Goal: Connect with others: Connect with others

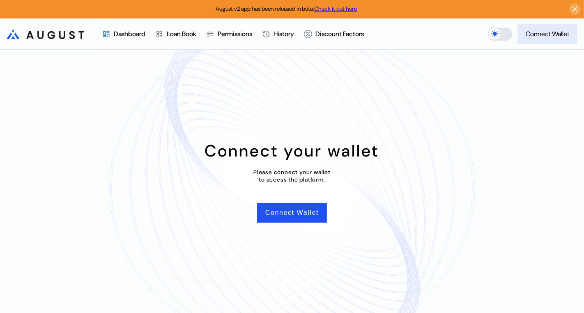
click at [543, 31] on div "Connect Wallet" at bounding box center [548, 34] width 44 height 9
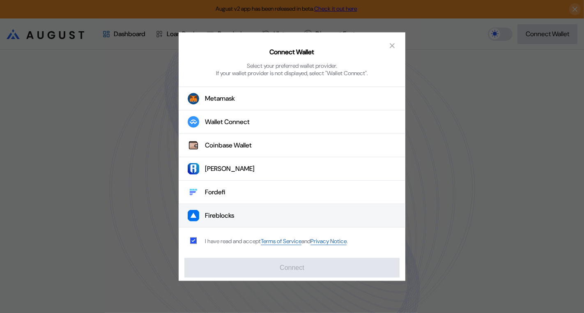
click at [250, 209] on button "Fireblocks" at bounding box center [292, 215] width 227 height 23
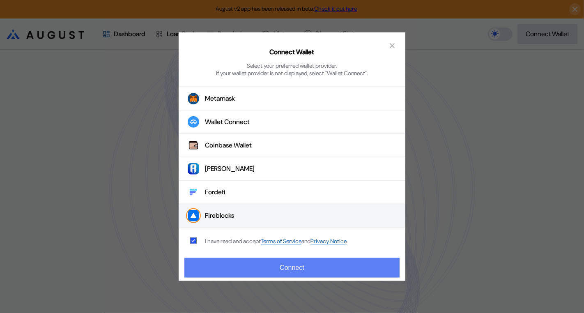
click at [276, 264] on button "Connect" at bounding box center [291, 268] width 215 height 20
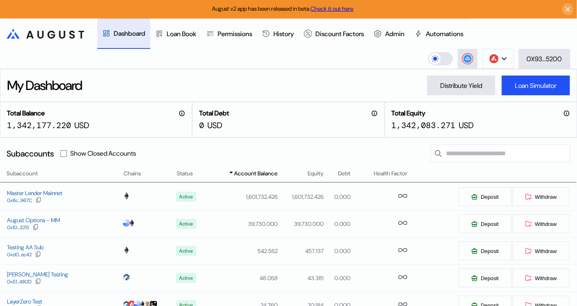
click at [359, 67] on header ".cls-1 { fill: url(#radial-gradient); } .cls-1, .cls-2 { stroke-width: 0px; } .…" at bounding box center [288, 43] width 577 height 51
click at [470, 55] on icon at bounding box center [468, 59] width 8 height 8
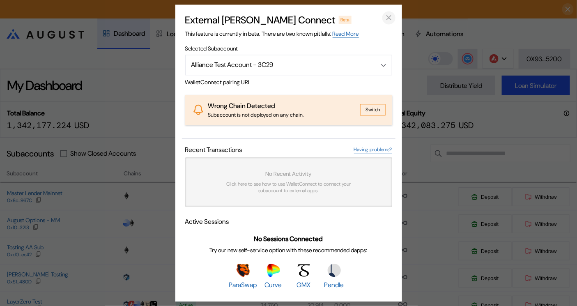
click at [383, 15] on button "close modal" at bounding box center [388, 17] width 13 height 13
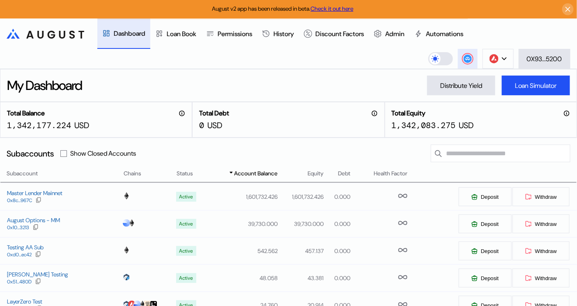
click at [469, 60] on circle at bounding box center [468, 59] width 8 height 8
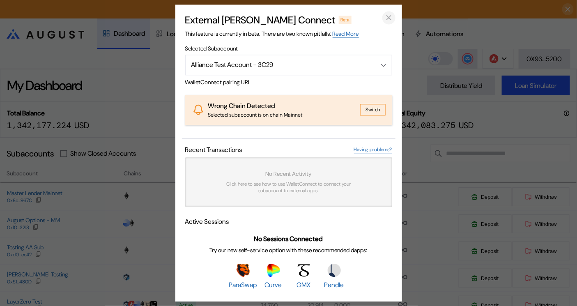
click at [389, 17] on icon "close modal" at bounding box center [389, 17] width 8 height 9
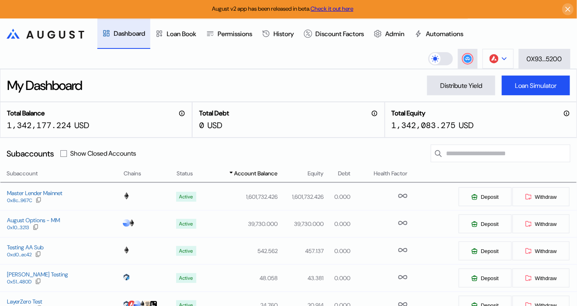
click at [499, 57] on button at bounding box center [498, 59] width 31 height 20
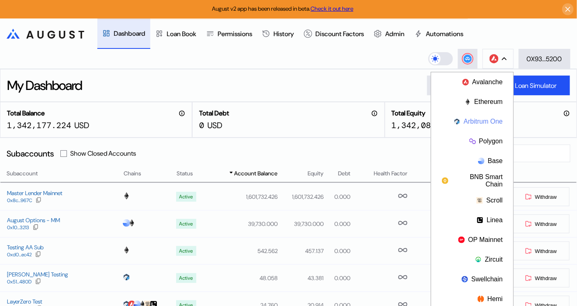
click at [488, 112] on button "Arbitrum One" at bounding box center [472, 122] width 82 height 20
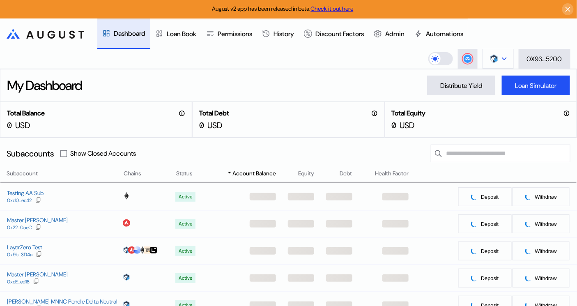
click at [492, 56] on img at bounding box center [494, 58] width 9 height 9
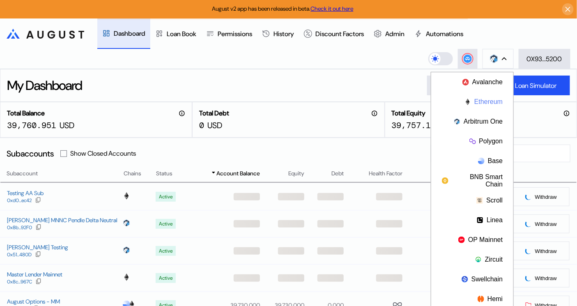
click at [492, 106] on button "Ethereum" at bounding box center [472, 102] width 82 height 20
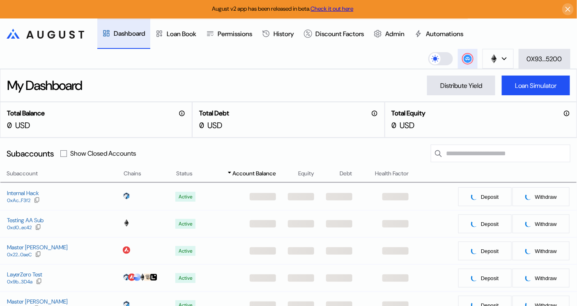
click at [465, 59] on icon at bounding box center [467, 58] width 5 height 3
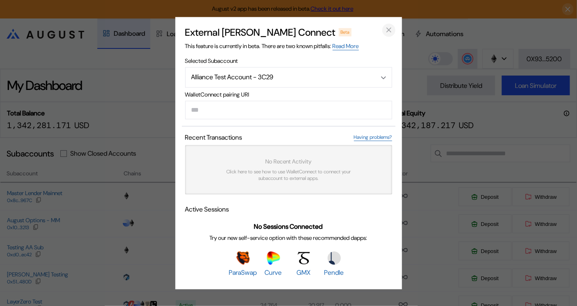
click at [390, 29] on icon "close modal" at bounding box center [389, 30] width 8 height 9
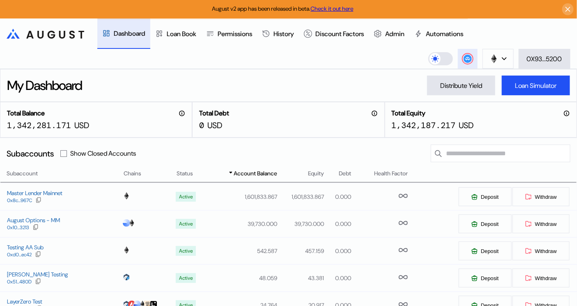
click at [466, 59] on circle at bounding box center [468, 59] width 8 height 8
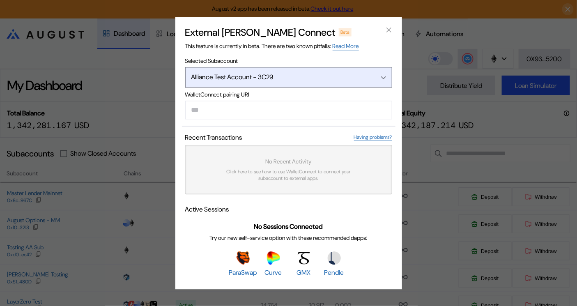
click at [315, 71] on button "Alliance Test Account - 3C29" at bounding box center [288, 77] width 207 height 21
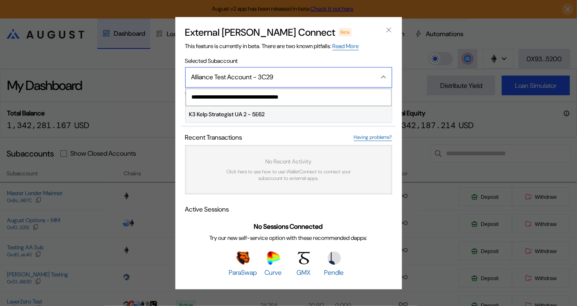
type input "**********"
click at [270, 117] on span "K3 Kelp Strategist UA 2 - 5E62" at bounding box center [289, 114] width 206 height 16
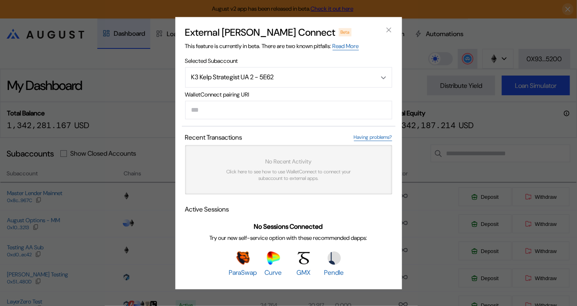
click at [278, 130] on div "WalletConnect pairing URI Recent Transactions Having problems? No Recent Activi…" at bounding box center [289, 187] width 214 height 192
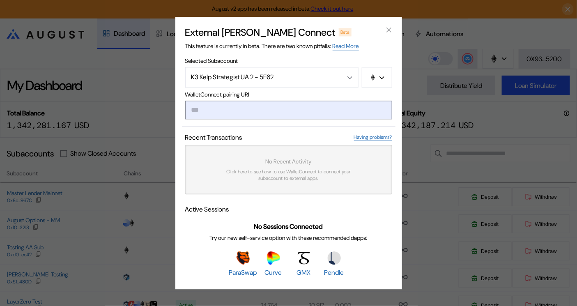
click at [296, 109] on input "modal" at bounding box center [288, 110] width 207 height 18
paste input "**********"
type input "**********"
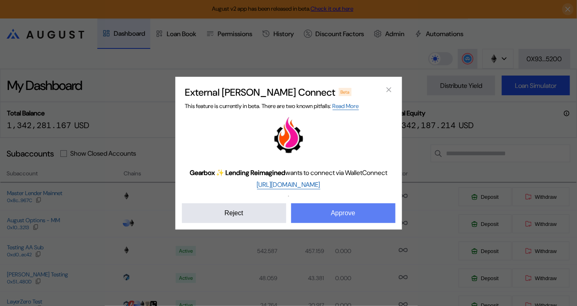
click at [339, 211] on button "Approve" at bounding box center [343, 213] width 104 height 20
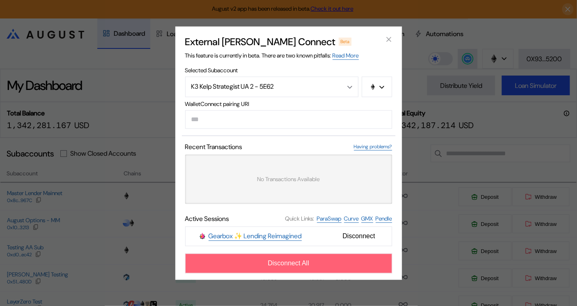
click at [315, 261] on button "Disconnect All" at bounding box center [288, 263] width 207 height 20
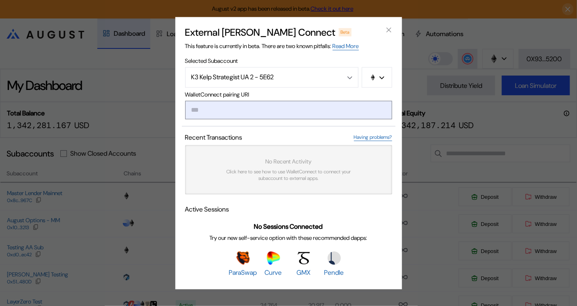
click at [389, 103] on input "modal" at bounding box center [288, 110] width 207 height 18
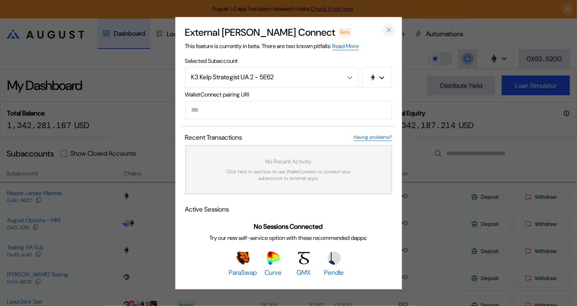
click at [386, 31] on icon "close modal" at bounding box center [389, 30] width 8 height 9
